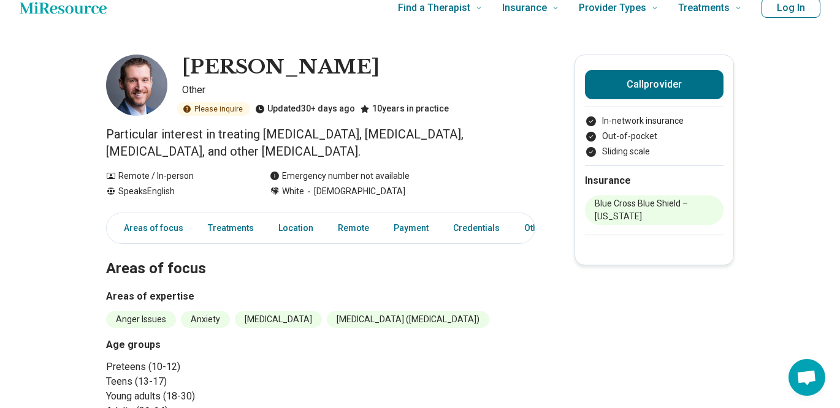
scroll to position [10, 0]
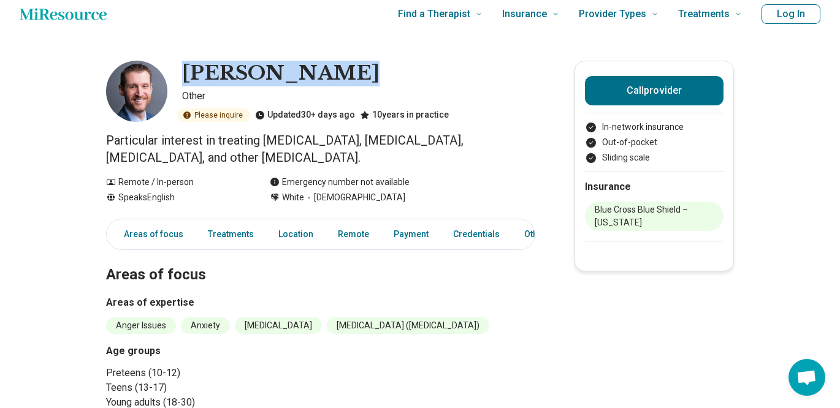
drag, startPoint x: 335, startPoint y: 77, endPoint x: 179, endPoint y: 80, distance: 155.8
click at [179, 80] on div "Eric McDaniel Other Please inquire Updated 30+ days ago 10 years in practice" at bounding box center [320, 91] width 429 height 61
copy h1 "[PERSON_NAME]"
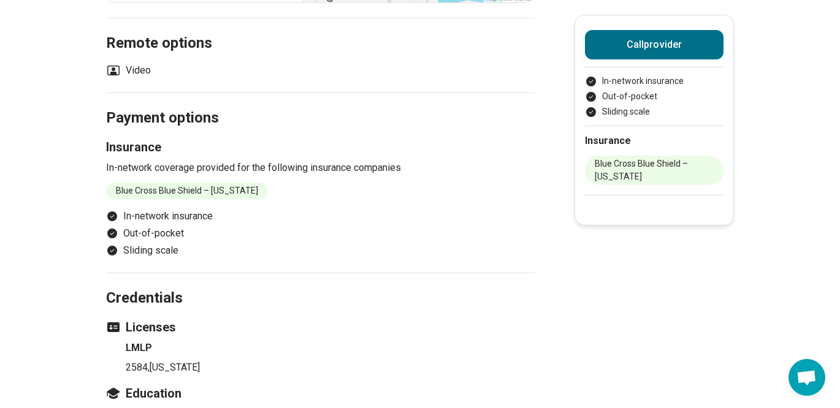
scroll to position [819, 0]
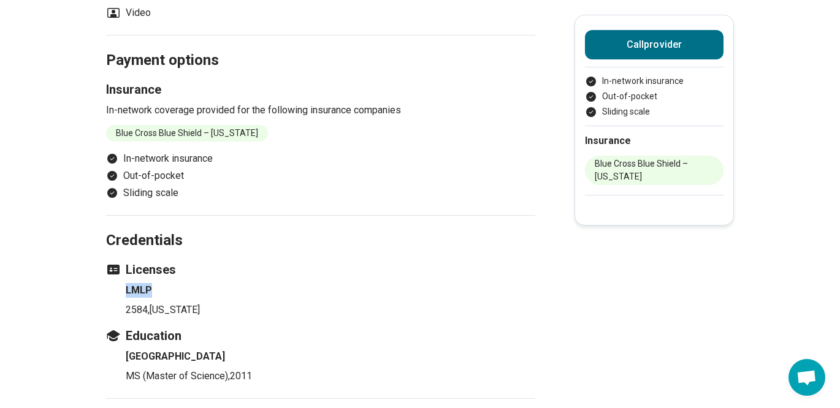
drag, startPoint x: 156, startPoint y: 292, endPoint x: 124, endPoint y: 290, distance: 31.9
click at [124, 290] on ul "LMLP 2584 , Kansas" at bounding box center [320, 300] width 429 height 34
copy h4 "LMLP"
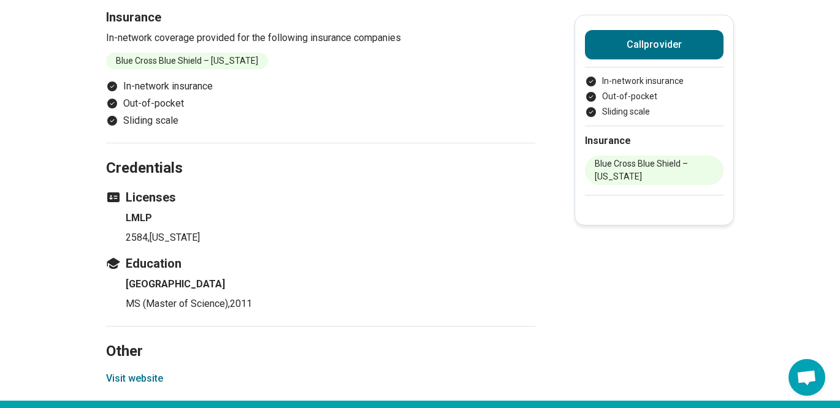
scroll to position [929, 0]
